Goal: Task Accomplishment & Management: Manage account settings

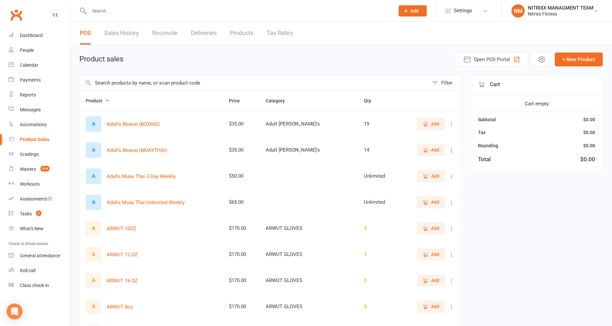
select select "100"
click at [29, 174] on link "Waivers 919" at bounding box center [39, 169] width 61 height 15
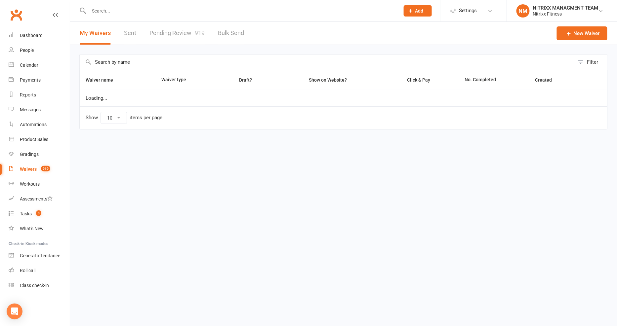
select select "100"
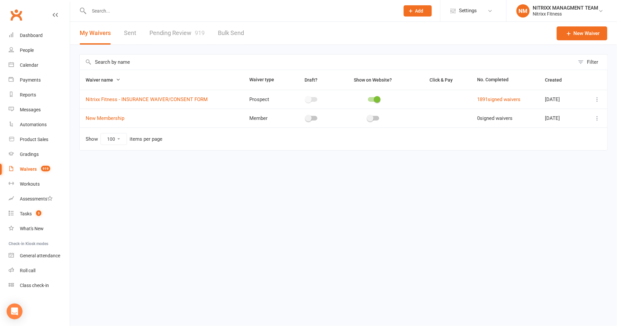
click at [161, 30] on link "Pending Review 919" at bounding box center [176, 33] width 55 height 23
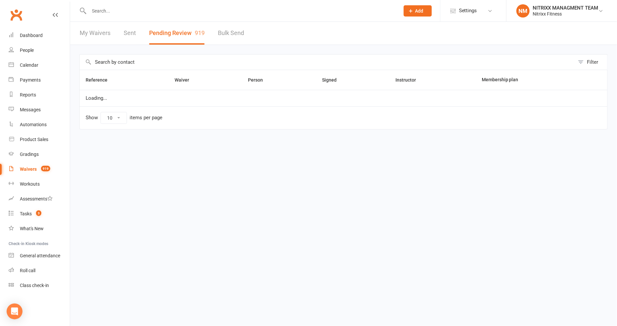
select select "100"
click at [180, 61] on input "text" at bounding box center [327, 62] width 495 height 15
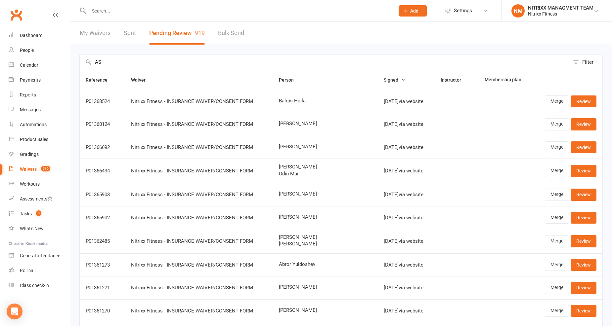
type input "ASI"
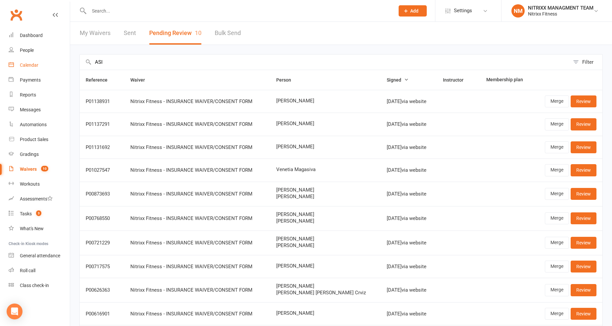
drag, startPoint x: 148, startPoint y: 62, endPoint x: 54, endPoint y: 62, distance: 94.2
click at [54, 62] on ui-view "Prospect Member Non-attending contact Class / event Appointment Grading event T…" at bounding box center [306, 184] width 612 height 365
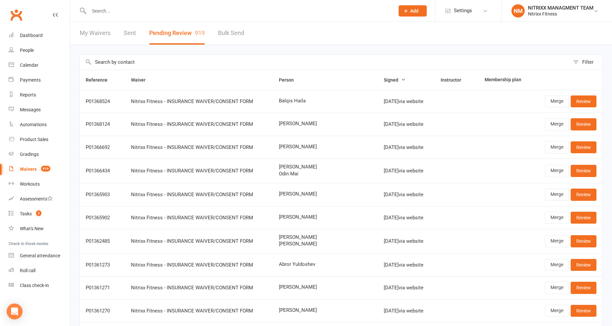
click at [119, 10] on input "text" at bounding box center [238, 10] width 303 height 9
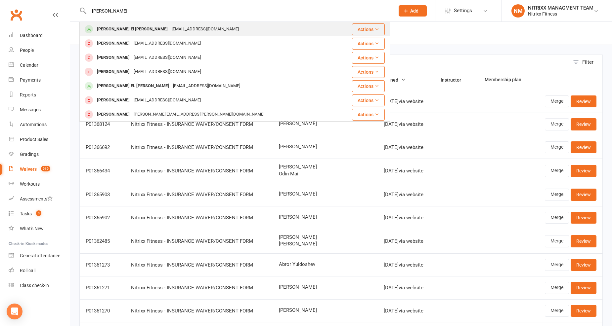
type input "OMAR EL YASSI"
click at [230, 31] on div "Omar El Yassir Usef03.rc@gmail.com" at bounding box center [208, 29] width 257 height 14
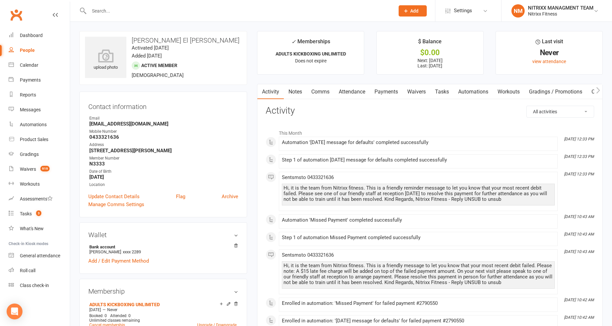
click at [375, 94] on link "Payments" at bounding box center [386, 91] width 33 height 15
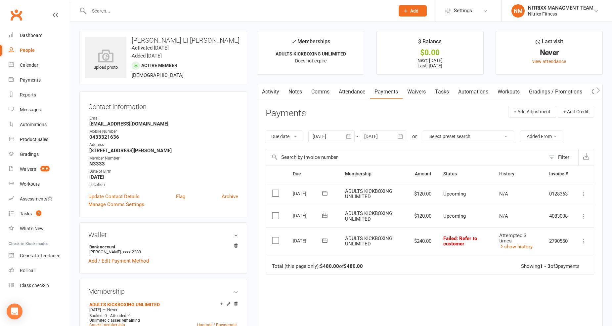
click at [448, 242] on span ": Refer to customer" at bounding box center [460, 242] width 34 height 12
drag, startPoint x: 344, startPoint y: 267, endPoint x: 369, endPoint y: 270, distance: 24.9
click at [369, 270] on td "Total (this page only): $480.00 of $480.00 Showing 1 - 3 of 3 payments" at bounding box center [430, 265] width 328 height 20
click at [382, 271] on td "Total (this page only): $480.00 of $480.00 Showing 1 - 3 of 3 payments" at bounding box center [430, 265] width 328 height 20
click at [301, 251] on td "09 Oct 2025" at bounding box center [313, 242] width 52 height 28
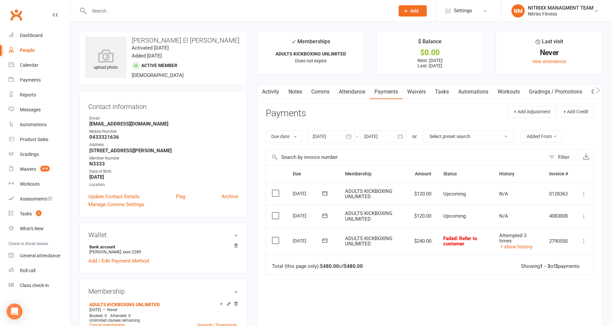
click at [301, 251] on td "09 Oct 2025" at bounding box center [313, 242] width 52 height 28
click at [301, 243] on div "09 Oct 2025" at bounding box center [308, 241] width 30 height 10
click at [305, 237] on div "09 Oct 2025" at bounding box center [308, 241] width 30 height 10
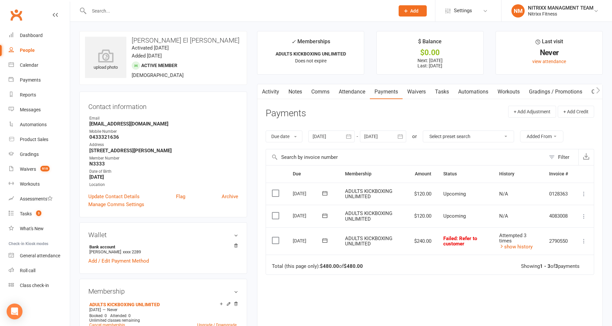
click at [312, 215] on div "23 Oct 2025" at bounding box center [308, 216] width 30 height 10
click at [307, 202] on td "06 Nov 2025" at bounding box center [313, 194] width 52 height 22
click at [305, 193] on div "06 Nov 2025" at bounding box center [308, 193] width 30 height 10
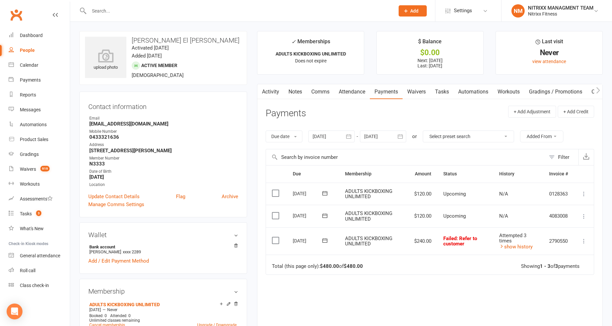
click at [305, 193] on div "06 Nov 2025" at bounding box center [308, 193] width 30 height 10
click at [305, 189] on div "06 Nov 2025" at bounding box center [308, 193] width 30 height 10
drag, startPoint x: 306, startPoint y: 189, endPoint x: 364, endPoint y: 192, distance: 58.9
click at [364, 192] on tr "Select this 06 Nov 2025 Omar El Yassir ADULTS KICKBOXING UNLIMITED $120.00 Upco…" at bounding box center [430, 194] width 328 height 22
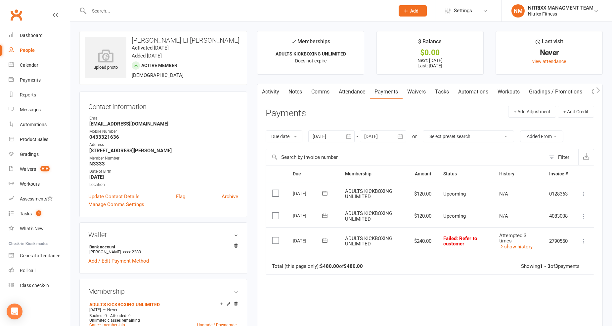
click at [368, 195] on span "ADULTS KICKBOXING UNLIMITED" at bounding box center [368, 194] width 47 height 12
drag, startPoint x: 431, startPoint y: 220, endPoint x: 404, endPoint y: 217, distance: 27.0
click at [404, 217] on tr "Select this 23 Oct 2025 Omar El Yassir ADULTS KICKBOXING UNLIMITED $120.00 Upco…" at bounding box center [430, 216] width 328 height 22
click at [401, 211] on td "ADULTS KICKBOXING UNLIMITED" at bounding box center [373, 216] width 69 height 22
click at [153, 14] on input "text" at bounding box center [238, 10] width 303 height 9
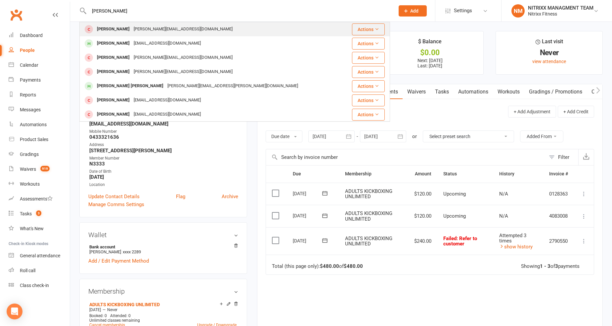
type input "ADAM HAF"
click at [111, 35] on div "Adam Halwani adam_halwani@outlook.com" at bounding box center [212, 29] width 264 height 14
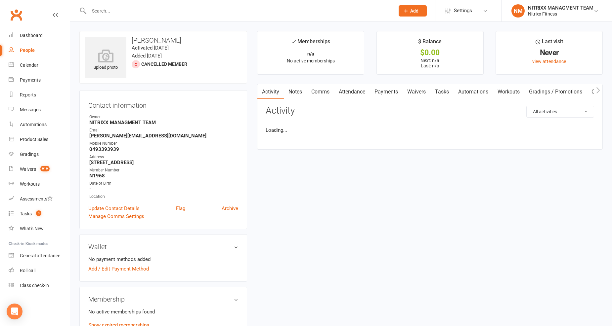
click at [118, 10] on input "text" at bounding box center [238, 10] width 303 height 9
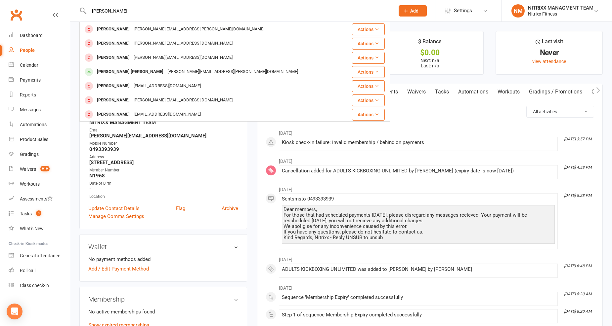
type input "ADAM"
click at [208, 152] on strong "0493393939" at bounding box center [163, 149] width 149 height 6
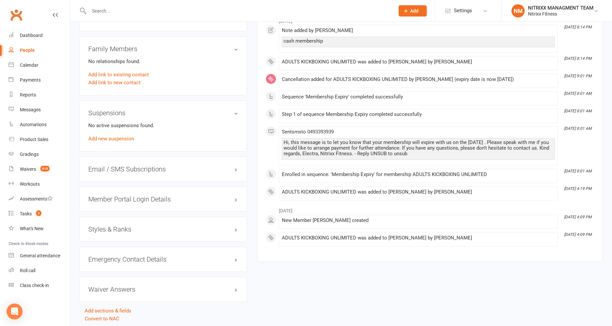
scroll to position [359, 0]
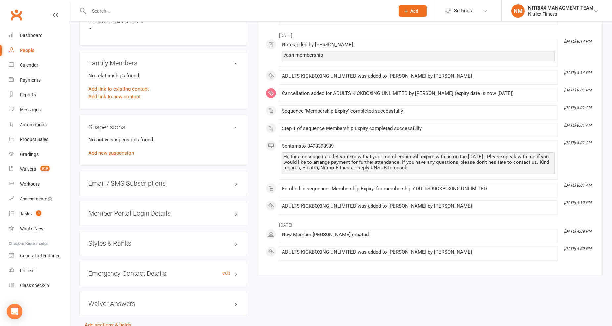
click at [143, 273] on h3 "Emergency Contact Details edit" at bounding box center [163, 273] width 150 height 7
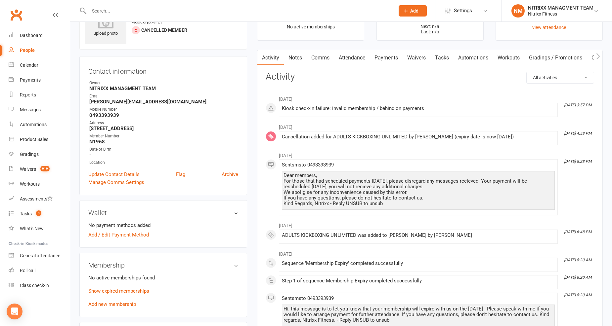
scroll to position [0, 0]
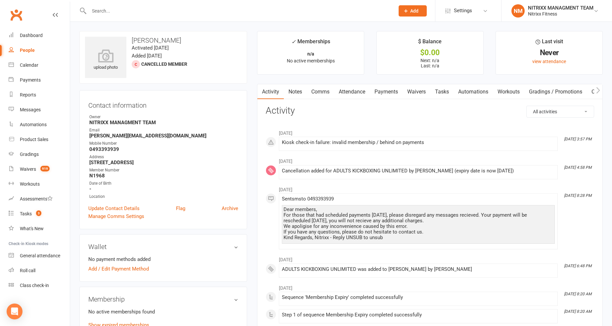
click at [290, 91] on link "Notes" at bounding box center [295, 91] width 23 height 15
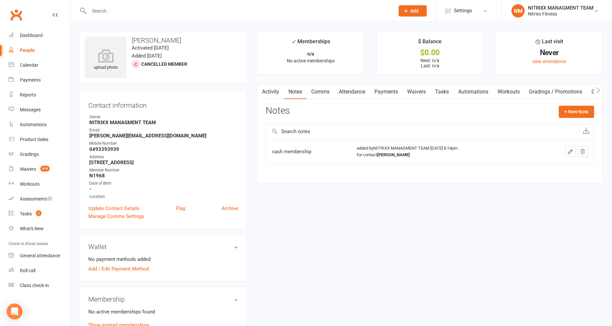
click at [125, 12] on input "text" at bounding box center [238, 10] width 303 height 9
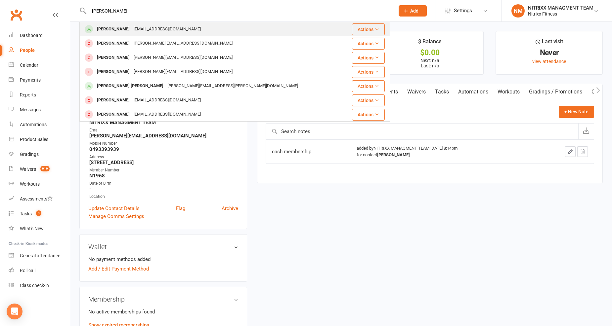
type input "ADAM HAFI"
click at [159, 23] on div "Adam Hafiz Ahmed.hafiz77777@gmail.com" at bounding box center [212, 29] width 264 height 14
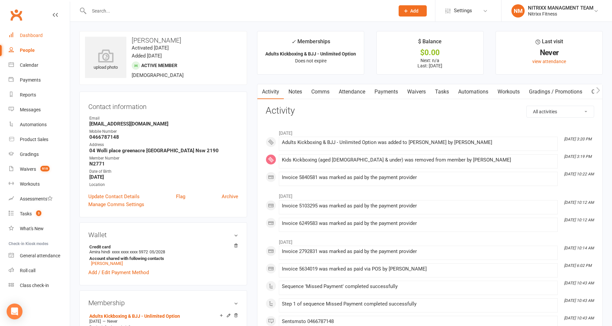
click at [31, 36] on div "Dashboard" at bounding box center [31, 35] width 23 height 5
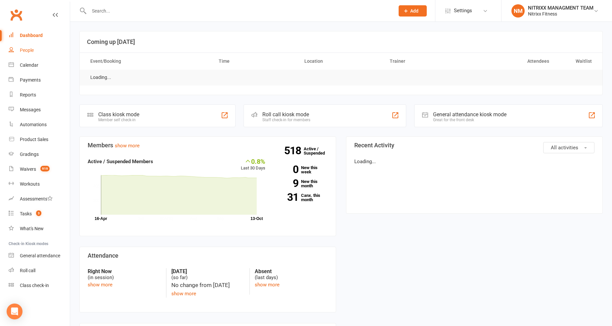
click at [24, 51] on div "People" at bounding box center [27, 50] width 14 height 5
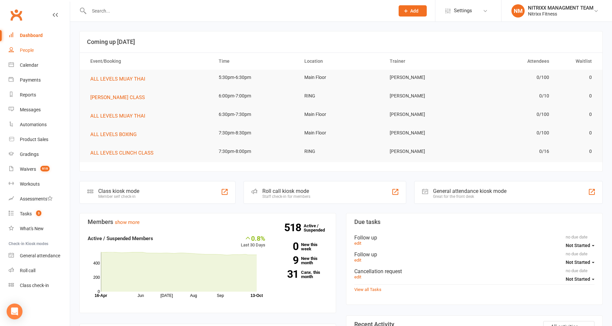
select select "100"
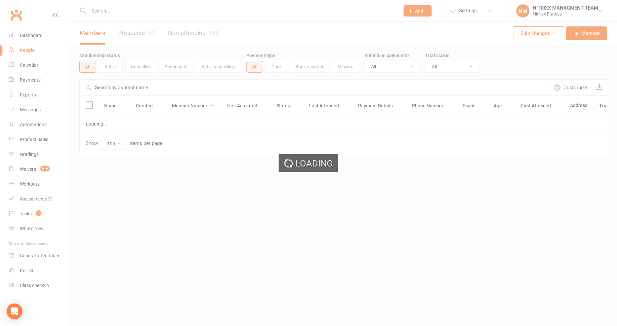
click at [32, 72] on div "Loading" at bounding box center [308, 163] width 617 height 326
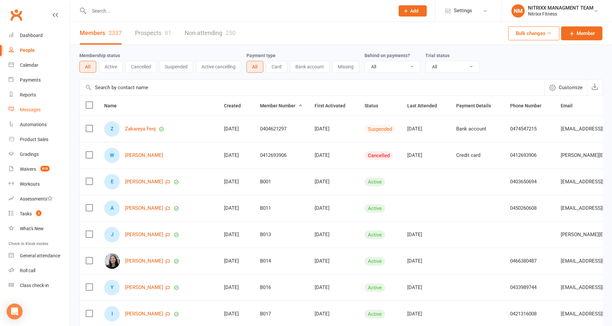
click at [40, 111] on div "Messages" at bounding box center [30, 109] width 21 height 5
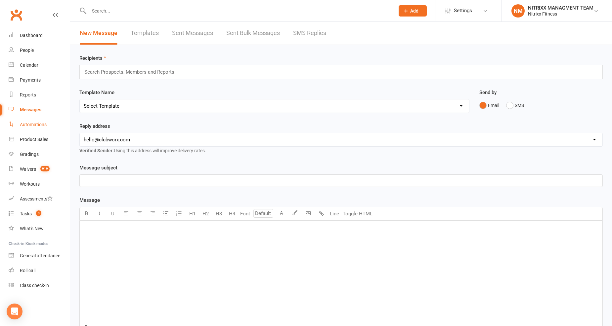
click at [37, 124] on div "Automations" at bounding box center [33, 124] width 27 height 5
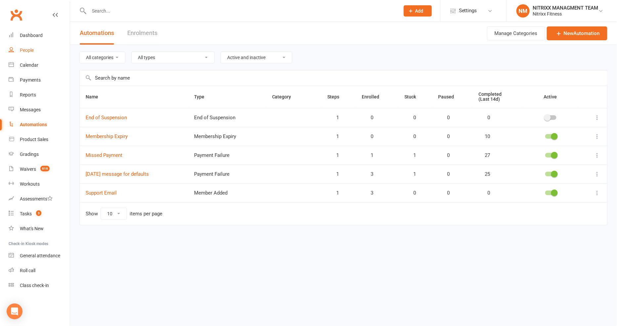
click at [14, 43] on link "People" at bounding box center [39, 50] width 61 height 15
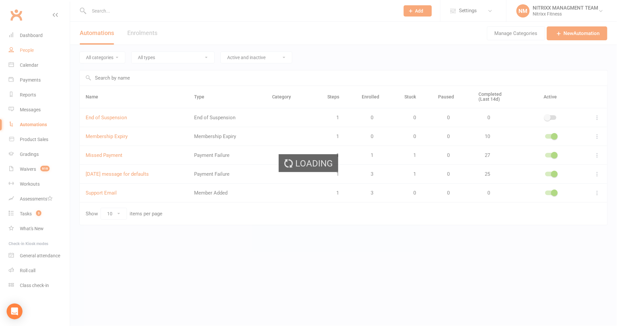
select select "100"
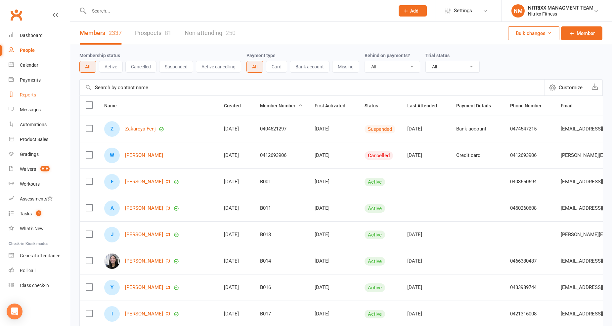
click at [30, 97] on div "Reports" at bounding box center [28, 94] width 16 height 5
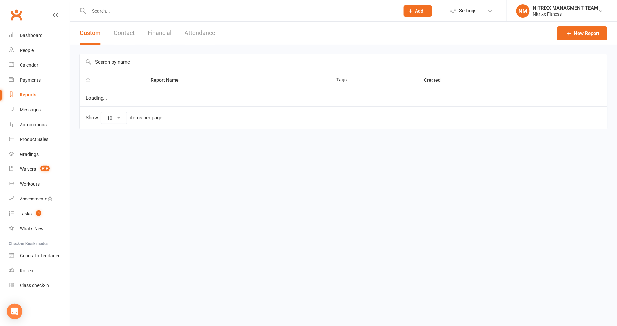
select select "100"
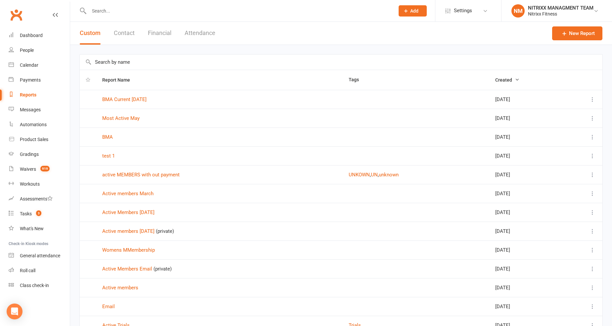
click at [268, 9] on input "text" at bounding box center [238, 10] width 303 height 9
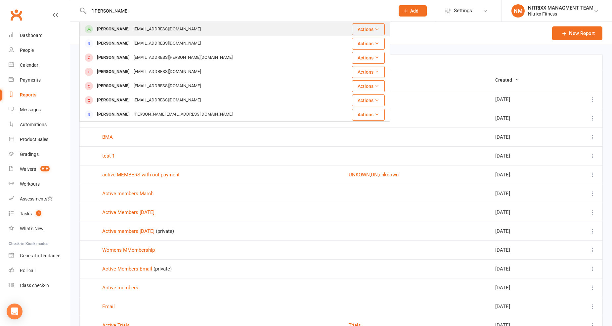
type input "`MOHAMMED JABADO"
click at [190, 32] on div "Mohamed Jabado mjabado3@hotmail.com" at bounding box center [206, 29] width 253 height 14
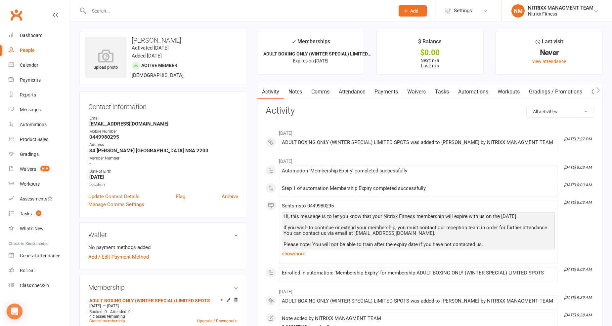
click at [383, 86] on link "Payments" at bounding box center [386, 91] width 33 height 15
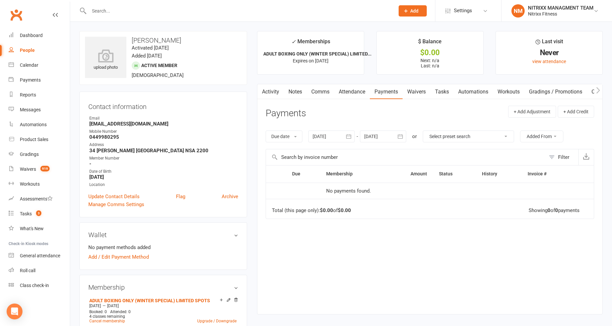
click at [166, 5] on div at bounding box center [234, 10] width 311 height 21
click at [163, 8] on input "text" at bounding box center [238, 10] width 303 height 9
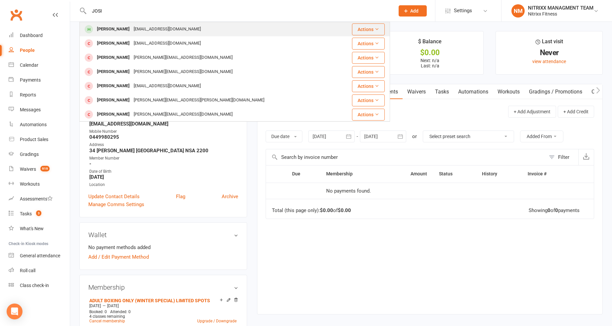
type input "JOSI"
click at [168, 32] on div "melhemj81@gmail.com" at bounding box center [167, 29] width 71 height 10
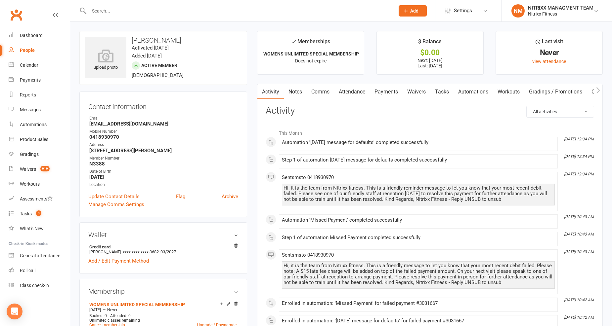
click at [381, 93] on link "Payments" at bounding box center [386, 91] width 33 height 15
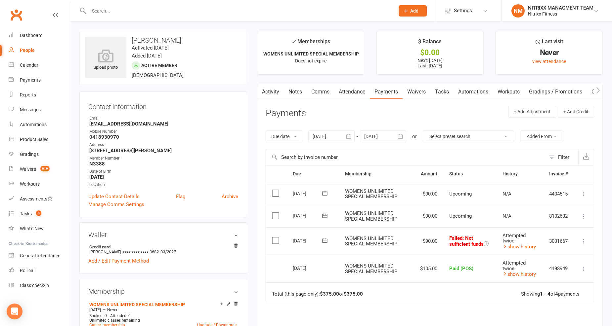
click at [343, 93] on link "Attendance" at bounding box center [352, 91] width 36 height 15
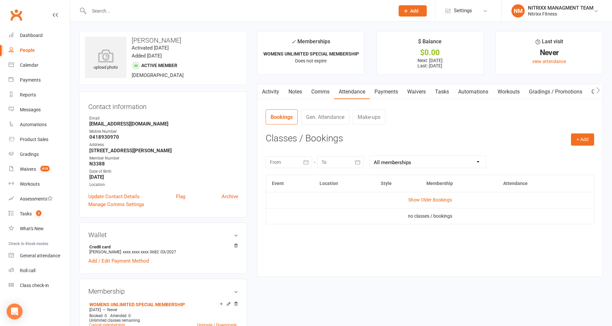
click at [304, 90] on link "Notes" at bounding box center [295, 91] width 23 height 15
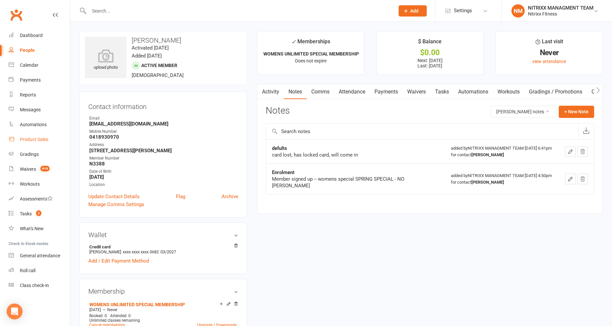
click at [30, 142] on link "Product Sales" at bounding box center [39, 139] width 61 height 15
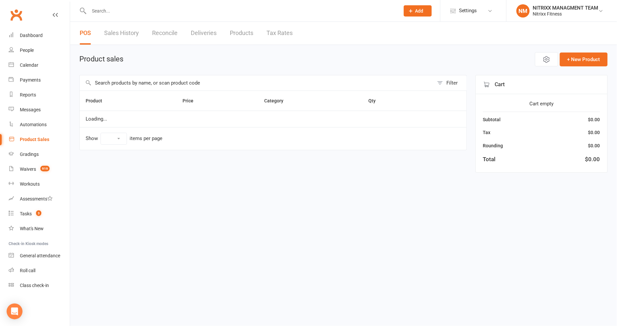
select select "100"
click at [159, 85] on input "text" at bounding box center [257, 82] width 354 height 15
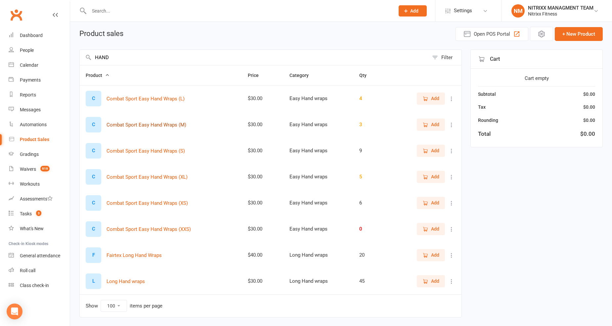
scroll to position [37, 0]
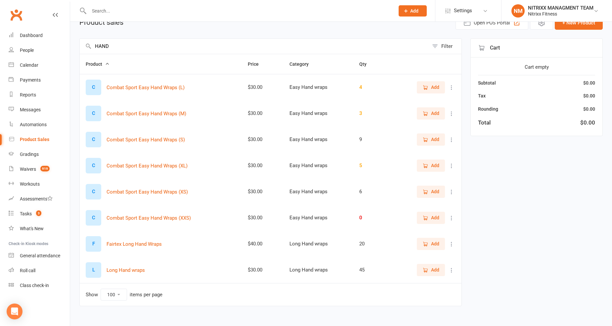
type input "HAND"
click at [428, 245] on icon "button" at bounding box center [425, 244] width 6 height 6
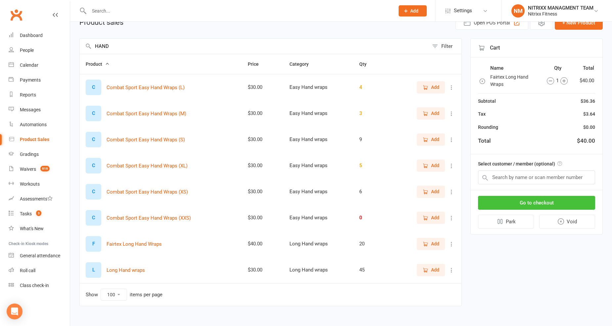
click at [494, 205] on button "Go to checkout" at bounding box center [536, 203] width 117 height 14
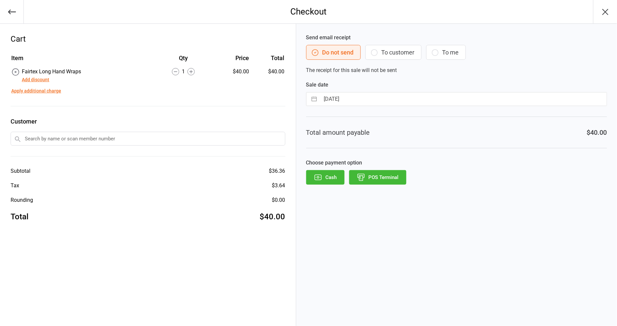
click at [375, 178] on button "POS Terminal" at bounding box center [377, 177] width 57 height 15
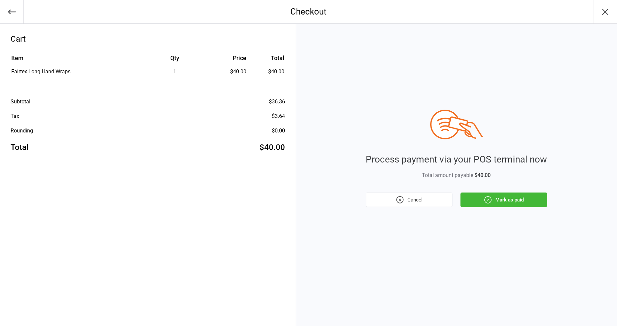
click at [484, 205] on button "Mark as paid" at bounding box center [504, 200] width 87 height 15
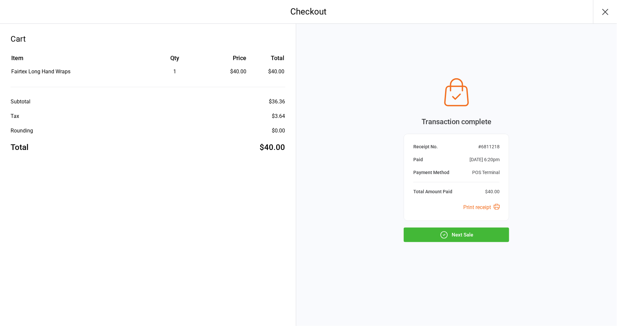
click at [458, 229] on button "Next Sale" at bounding box center [456, 235] width 105 height 15
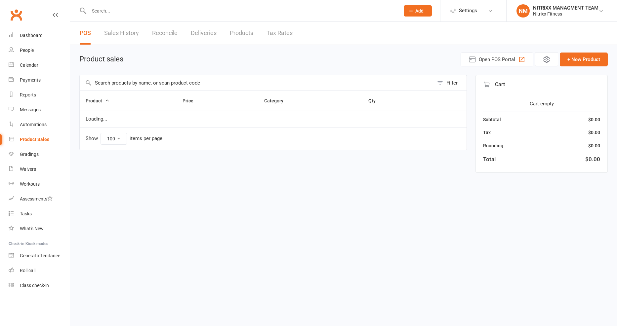
select select "100"
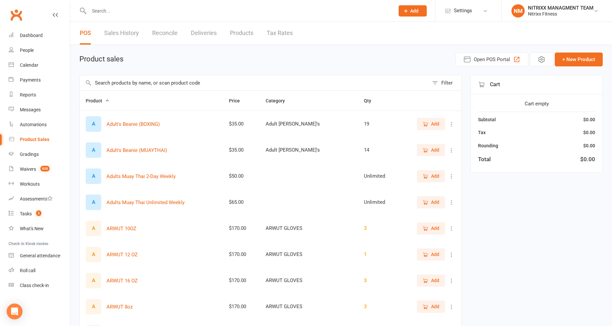
click at [324, 76] on input "text" at bounding box center [254, 82] width 349 height 15
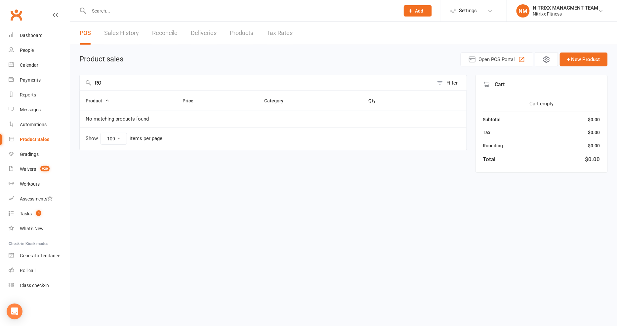
type input "R"
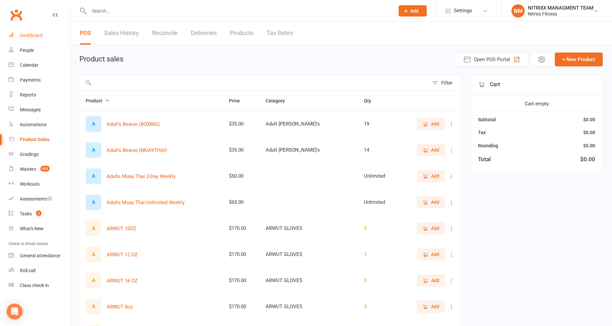
click at [26, 41] on link "Dashboard" at bounding box center [39, 35] width 61 height 15
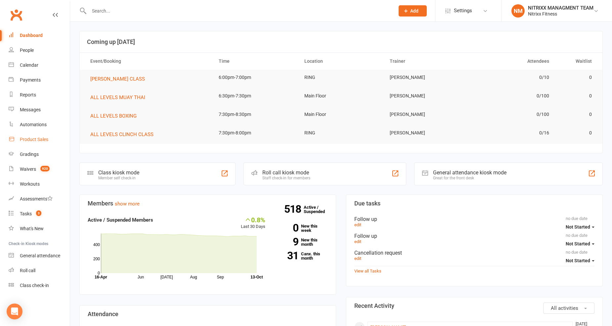
click at [44, 141] on div "Product Sales" at bounding box center [34, 139] width 28 height 5
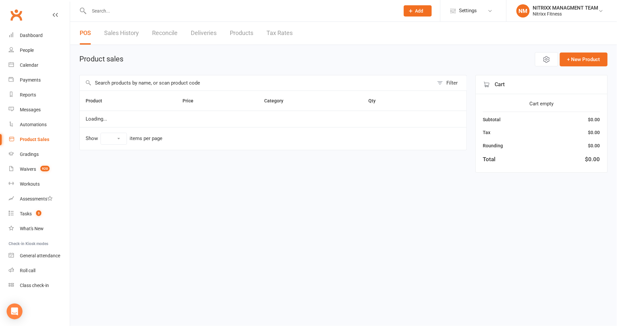
select select "100"
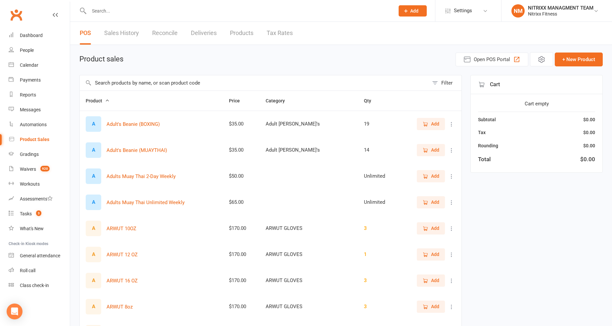
click at [236, 5] on div at bounding box center [234, 10] width 311 height 21
click at [156, 9] on input "text" at bounding box center [238, 10] width 303 height 9
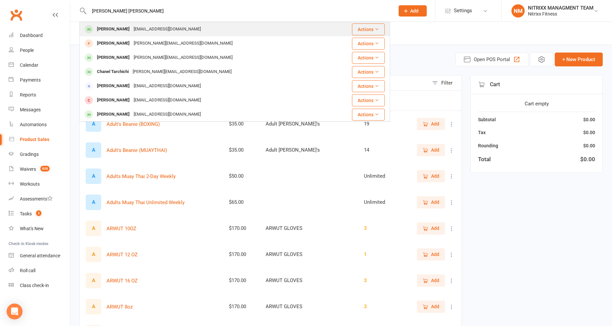
type input "tara ja"
click at [218, 34] on div "Tara Jamal tarajamalpourr@gmail.com" at bounding box center [204, 29] width 249 height 14
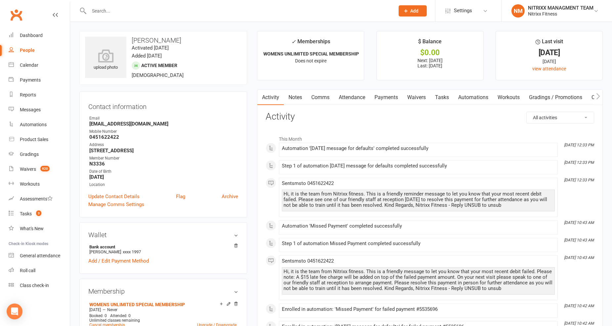
click at [302, 100] on link "Notes" at bounding box center [295, 97] width 23 height 15
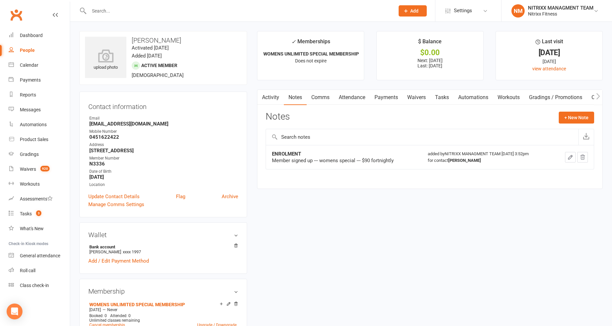
click at [99, 11] on input "text" at bounding box center [238, 10] width 303 height 9
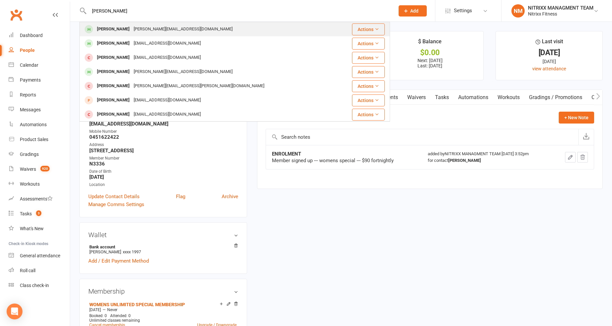
type input "STEVEN"
click at [138, 28] on div "Steven.hang@icloud.com" at bounding box center [183, 29] width 103 height 10
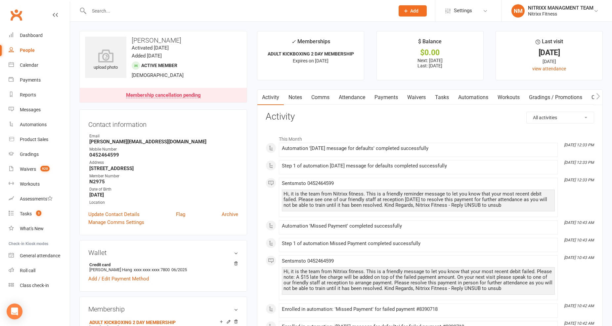
click at [374, 95] on link "Payments" at bounding box center [386, 97] width 33 height 15
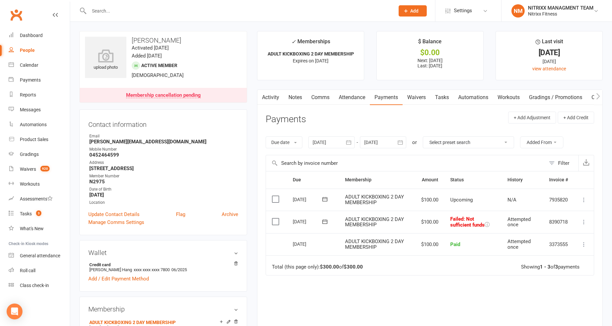
click at [581, 223] on icon at bounding box center [583, 222] width 7 height 7
click at [559, 289] on link "More Info" at bounding box center [554, 287] width 65 height 13
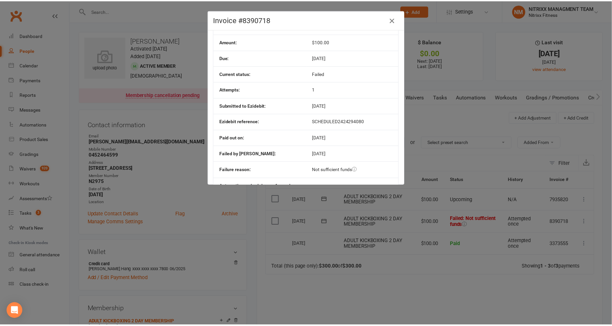
scroll to position [84, 0]
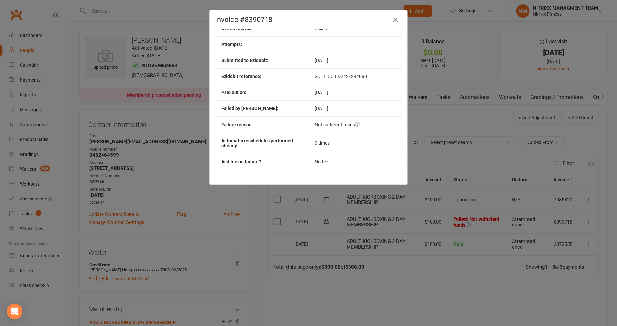
click at [397, 18] on button "button" at bounding box center [395, 20] width 11 height 11
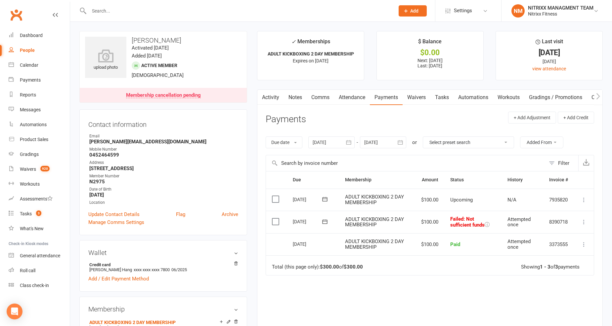
click at [322, 225] on icon at bounding box center [324, 222] width 7 height 7
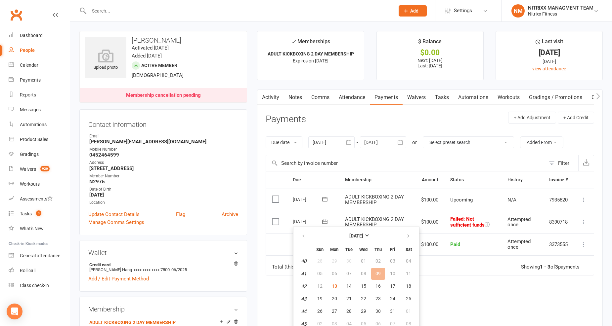
click at [542, 287] on div "Due Contact Membership Amount Status History Invoice # Select this 23 Oct 2025 …" at bounding box center [430, 265] width 328 height 189
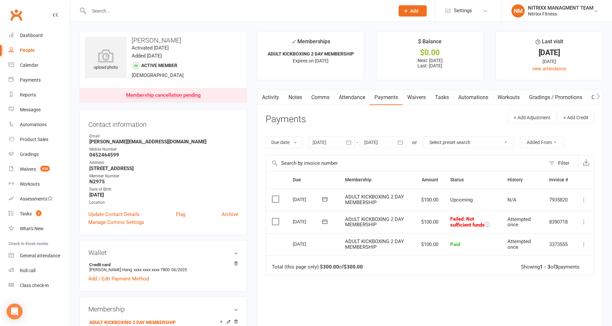
click at [583, 219] on icon at bounding box center [583, 222] width 7 height 7
click at [552, 242] on link "Mark as Paid (POS)" at bounding box center [554, 248] width 65 height 13
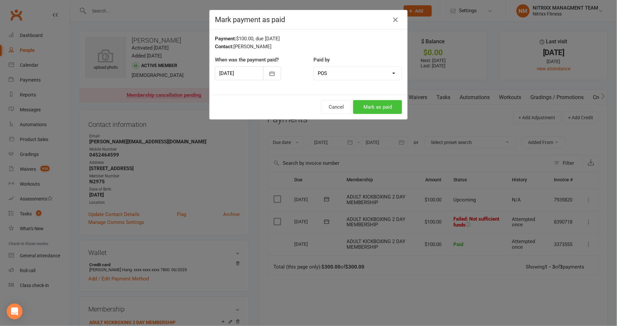
click at [375, 111] on button "Mark as paid" at bounding box center [377, 107] width 49 height 14
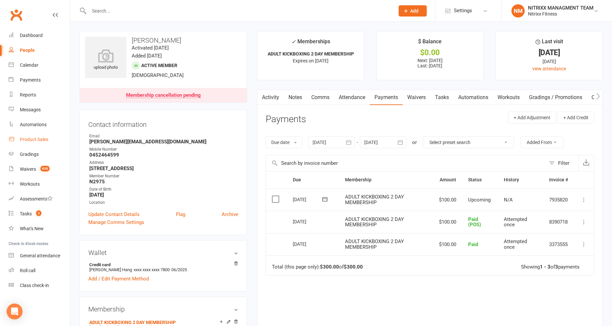
click at [42, 142] on div "Product Sales" at bounding box center [34, 139] width 28 height 5
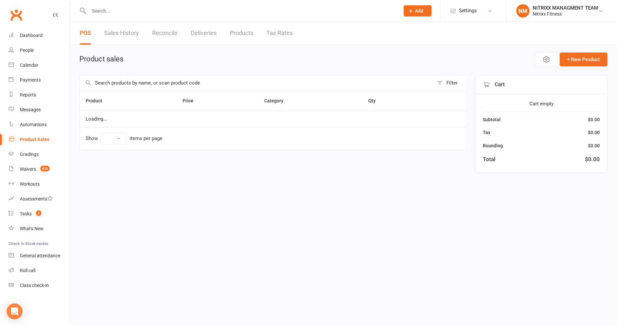
select select "100"
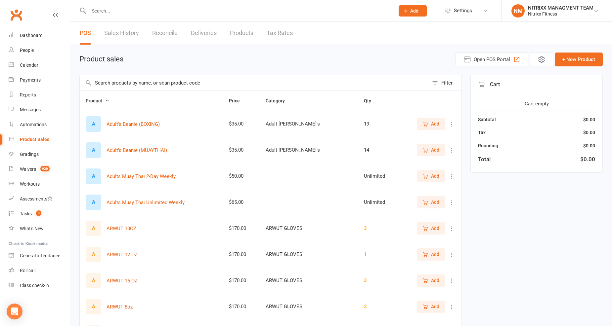
click at [117, 78] on input "text" at bounding box center [254, 82] width 349 height 15
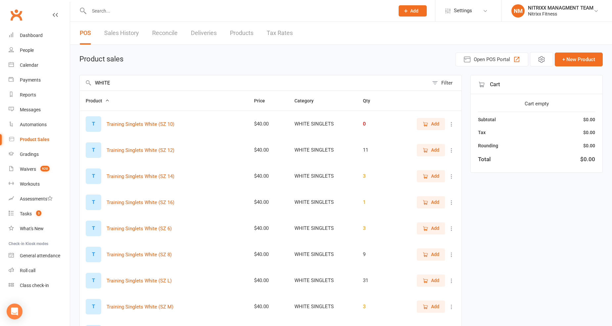
type input "WHITE"
click at [422, 281] on icon "button" at bounding box center [425, 281] width 6 height 6
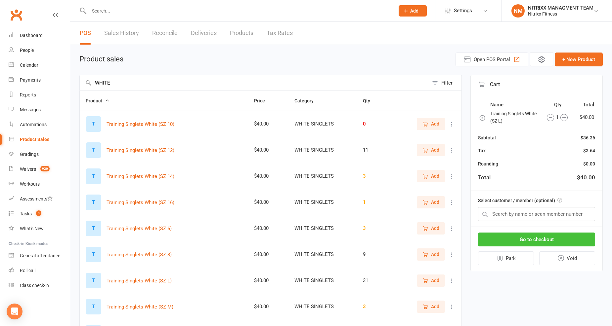
click at [524, 235] on button "Go to checkout" at bounding box center [536, 240] width 117 height 14
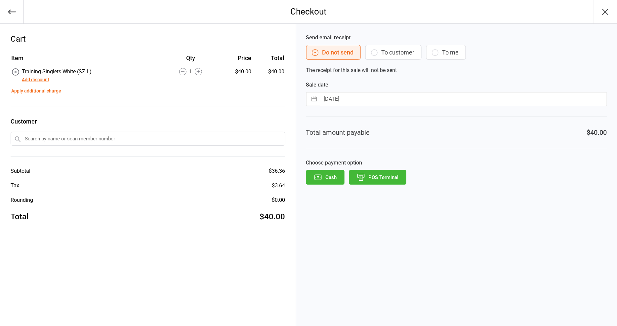
click at [365, 180] on button "POS Terminal" at bounding box center [377, 177] width 57 height 15
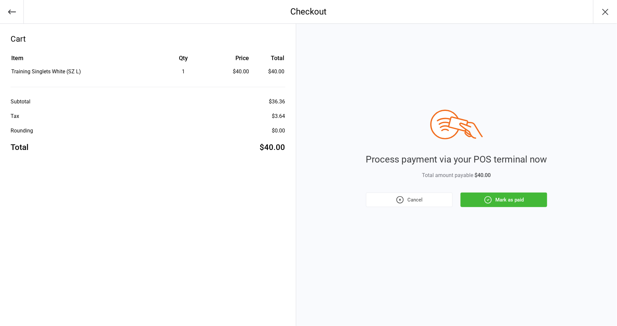
click at [510, 206] on button "Mark as paid" at bounding box center [504, 200] width 87 height 15
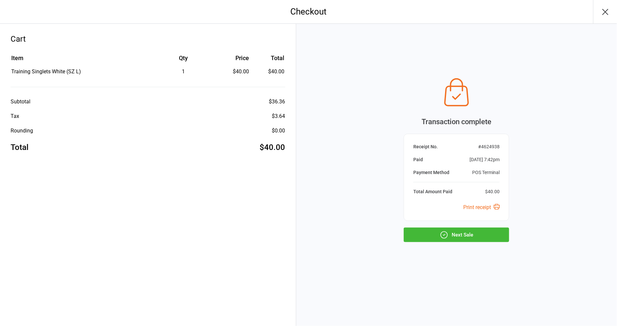
click at [461, 232] on button "Next Sale" at bounding box center [456, 235] width 105 height 15
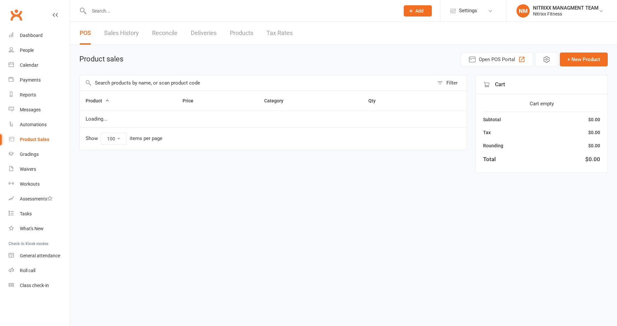
select select "100"
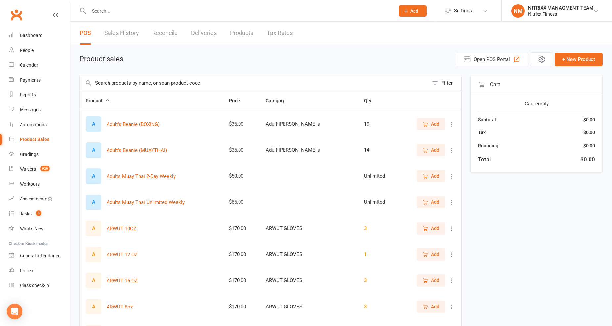
click at [138, 82] on input "text" at bounding box center [254, 82] width 349 height 15
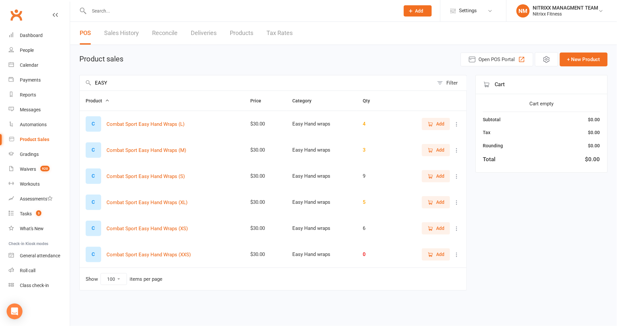
type input "EASY"
click at [442, 153] on span "Add" at bounding box center [440, 149] width 8 height 7
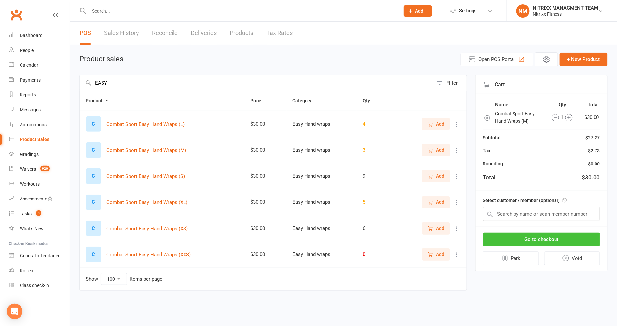
click at [529, 243] on button "Go to checkout" at bounding box center [541, 240] width 117 height 14
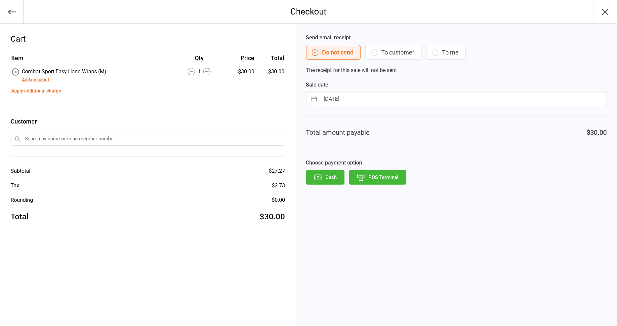
click at [371, 180] on button "POS Terminal" at bounding box center [377, 177] width 57 height 15
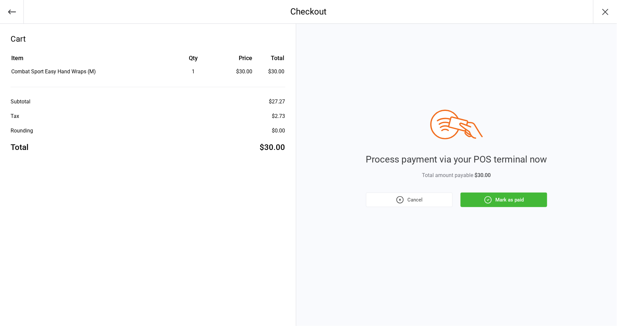
click at [493, 201] on button "Mark as paid" at bounding box center [504, 200] width 87 height 15
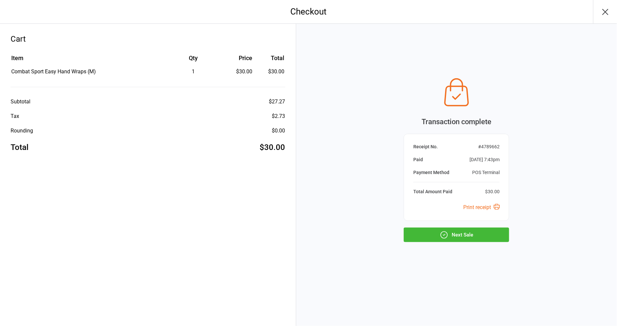
click at [463, 235] on button "Next Sale" at bounding box center [456, 235] width 105 height 15
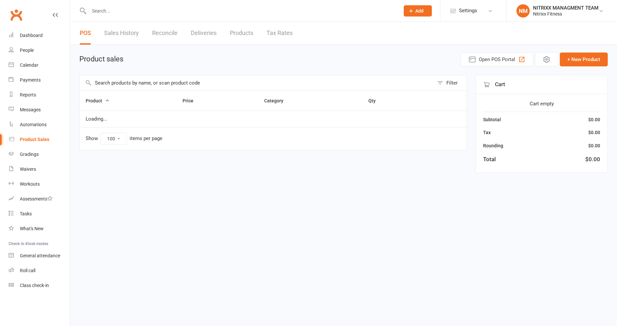
select select "100"
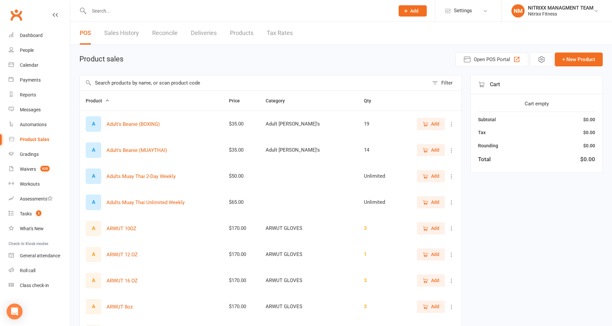
click at [106, 4] on div at bounding box center [234, 10] width 311 height 21
click at [106, 9] on input "text" at bounding box center [238, 10] width 303 height 9
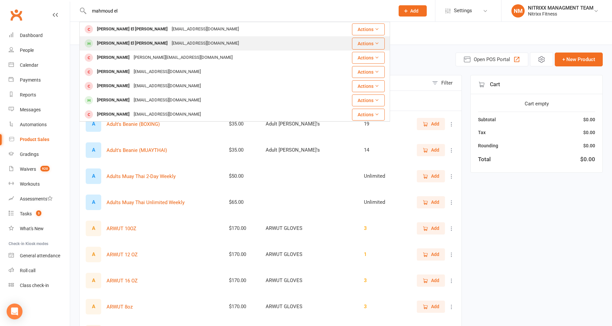
type input "mahmoud el"
click at [170, 39] on div "[EMAIL_ADDRESS][DOMAIN_NAME]" at bounding box center [205, 44] width 71 height 10
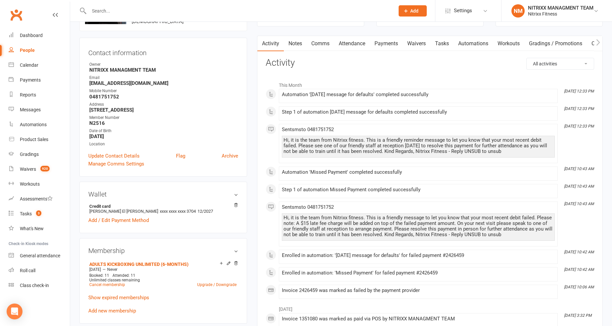
scroll to position [110, 0]
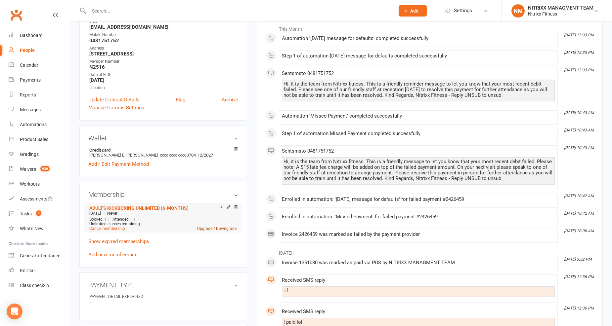
click at [230, 227] on link "Upgrade / Downgrade" at bounding box center [216, 229] width 39 height 5
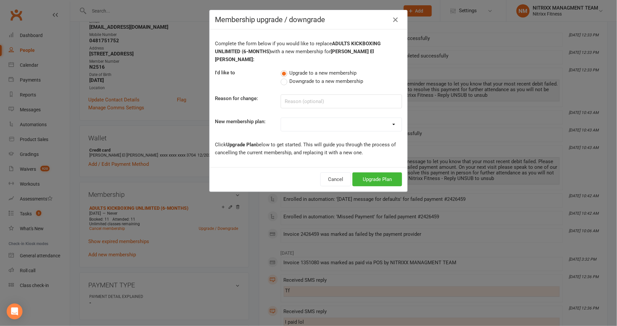
click at [286, 77] on label "Downgrade to a new membership" at bounding box center [322, 81] width 83 height 8
click at [285, 77] on input "Downgrade to a new membership" at bounding box center [283, 77] width 4 height 0
click at [298, 96] on input at bounding box center [341, 102] width 121 height 14
click at [319, 118] on select "WOMENS UNLIMITED SPECIAL MEMBERSHIP ADULTS KICKBOXING UNLIMITED Kids Kickboxing…" at bounding box center [341, 124] width 121 height 13
select select "2"
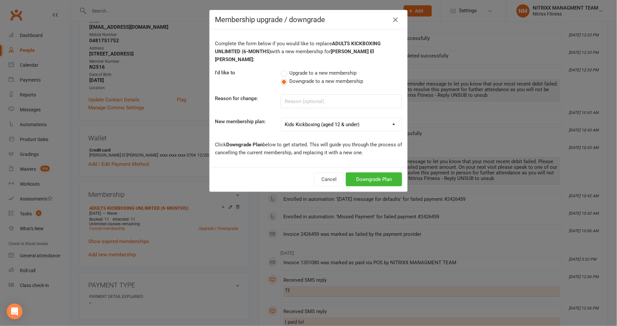
click at [281, 118] on select "WOMENS UNLIMITED SPECIAL MEMBERSHIP ADULTS KICKBOXING UNLIMITED Kids Kickboxing…" at bounding box center [341, 124] width 121 height 13
click at [397, 19] on button "button" at bounding box center [395, 20] width 11 height 11
